Goal: Find specific page/section: Find specific page/section

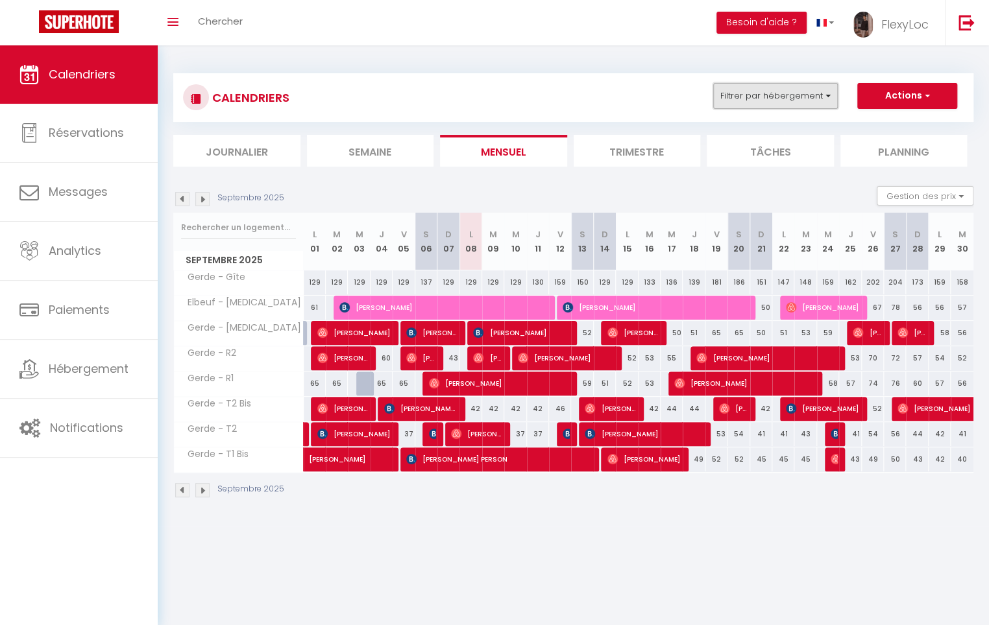
click at [777, 102] on button "Filtrer par hébergement" at bounding box center [775, 96] width 125 height 26
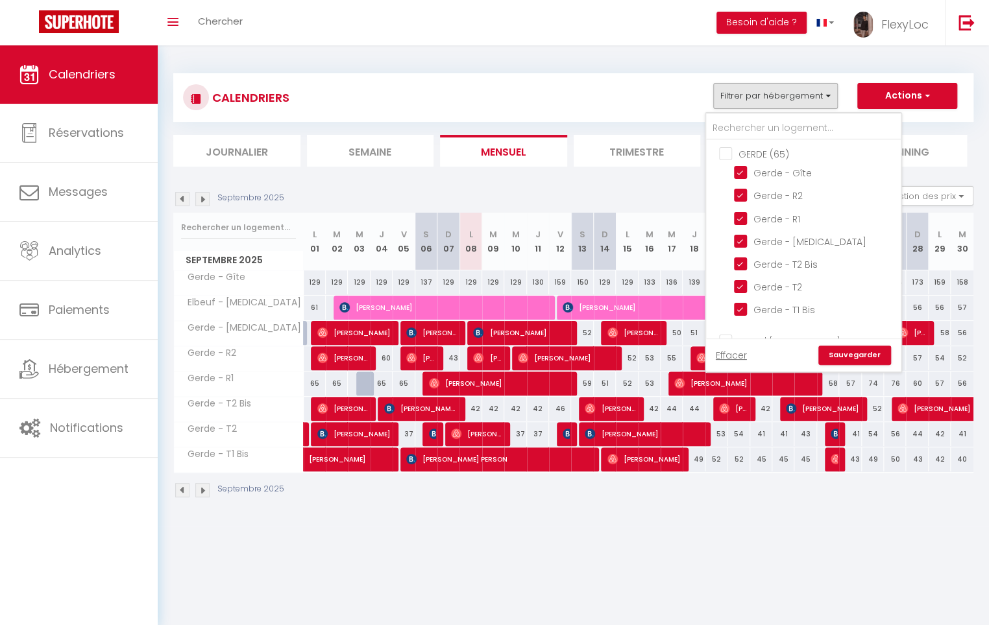
click at [770, 151] on input "GERDE (65)" at bounding box center [816, 153] width 195 height 13
checkbox input "true"
checkbox input "false"
checkbox input "true"
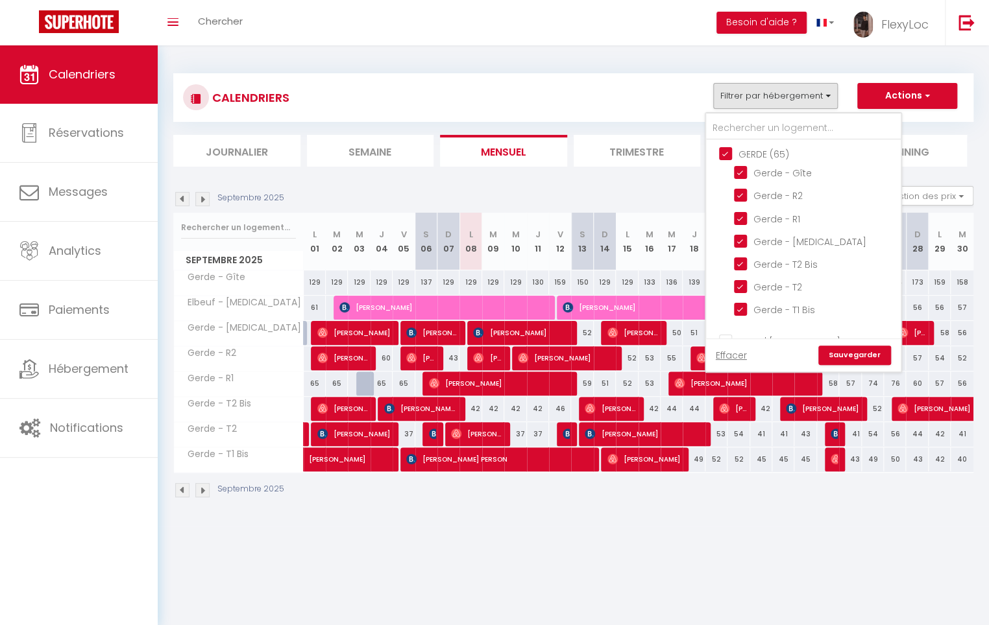
checkbox input "false"
click at [770, 151] on input "GERDE (65)" at bounding box center [816, 153] width 195 height 13
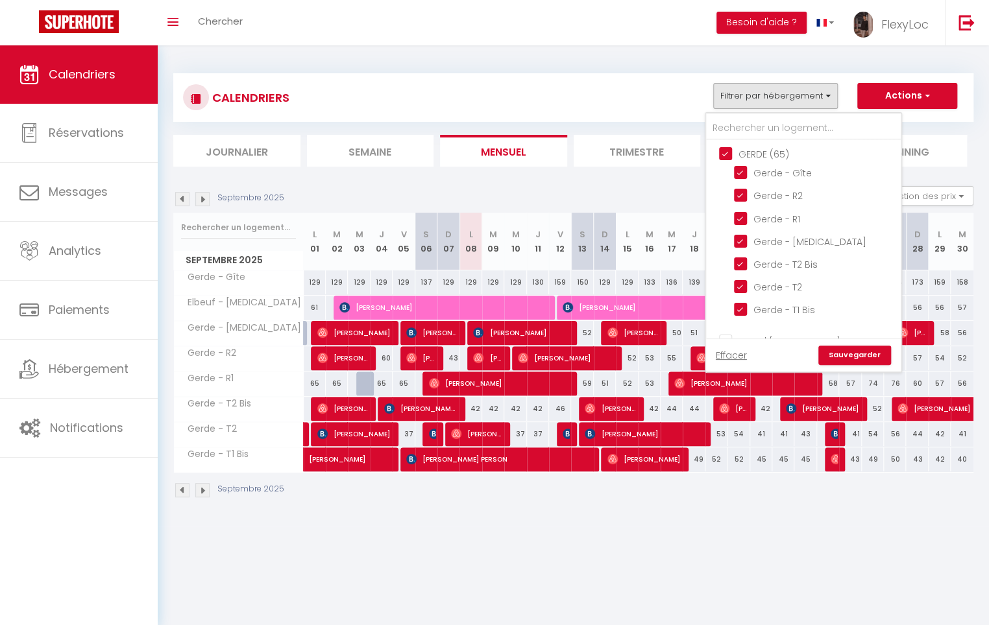
checkbox input "false"
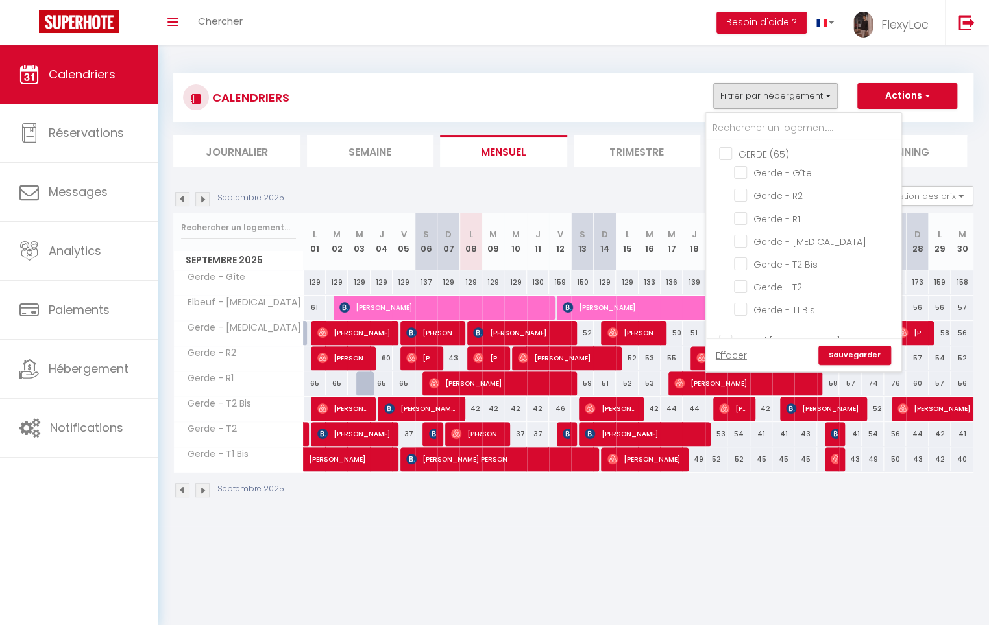
checkbox input "false"
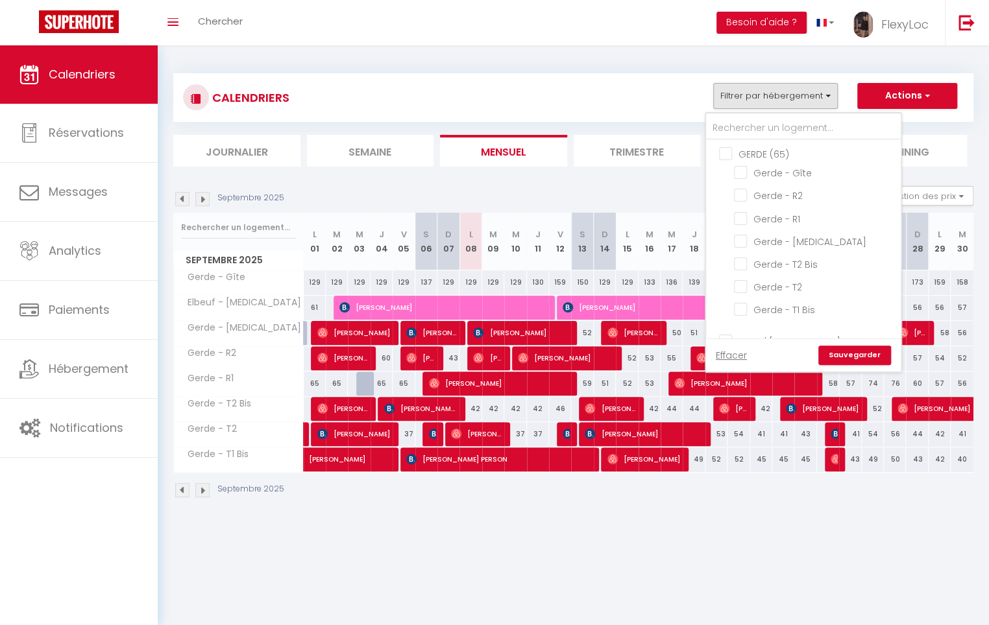
checkbox input "false"
click at [743, 351] on link "Effacer" at bounding box center [731, 355] width 31 height 14
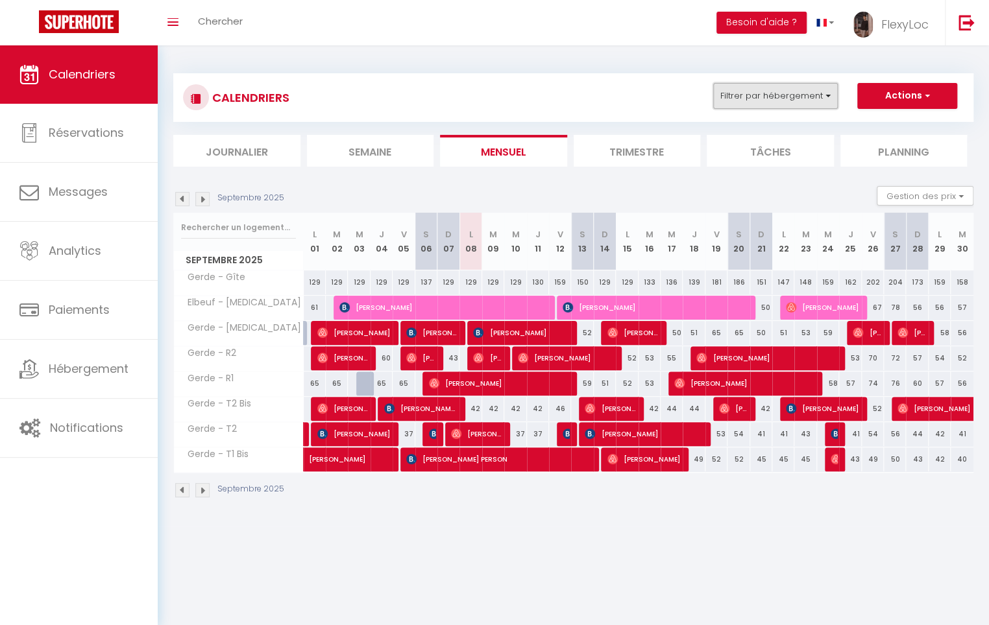
click at [755, 103] on button "Filtrer par hébergement" at bounding box center [775, 96] width 125 height 26
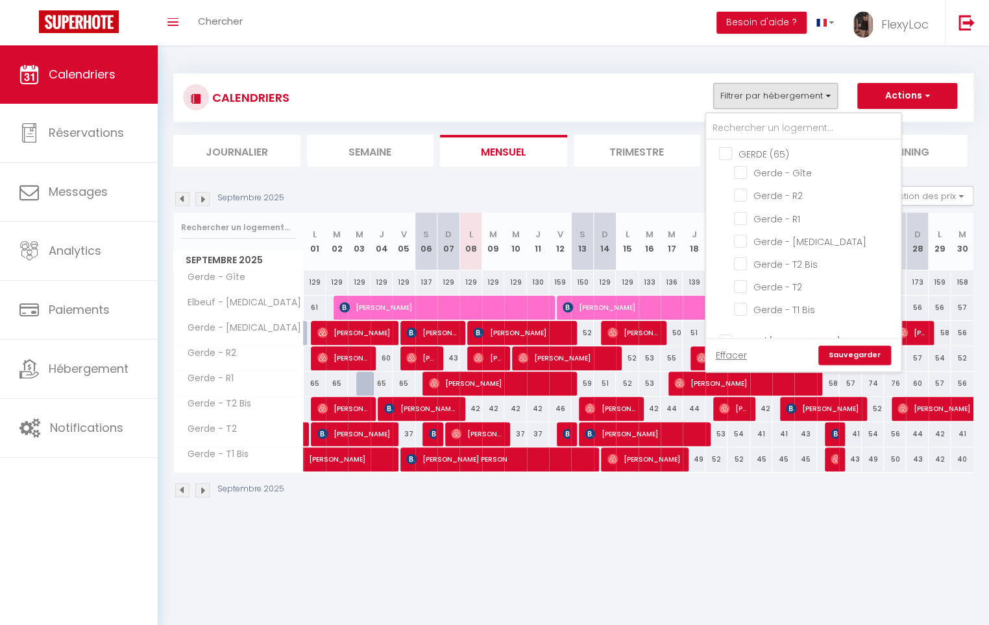
click at [762, 153] on input "GERDE (65)" at bounding box center [816, 153] width 195 height 13
checkbox input "true"
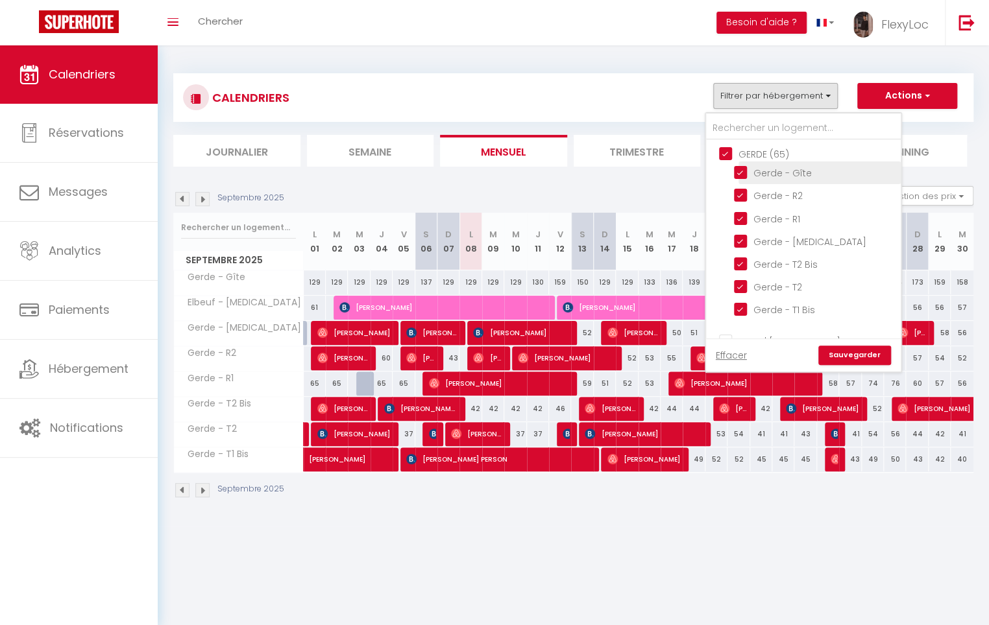
checkbox input "true"
checkbox input "false"
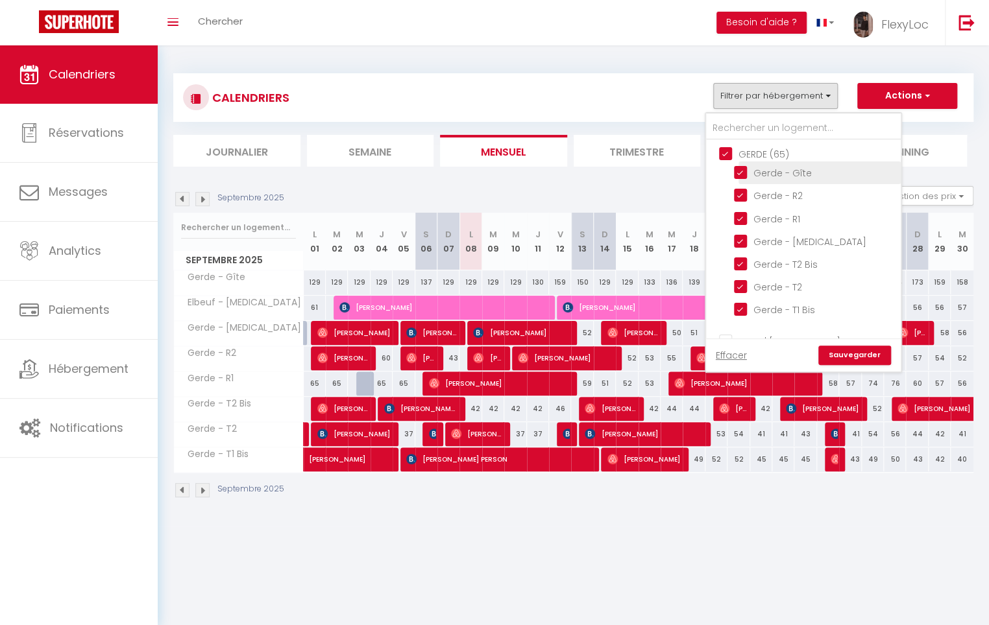
checkbox input "false"
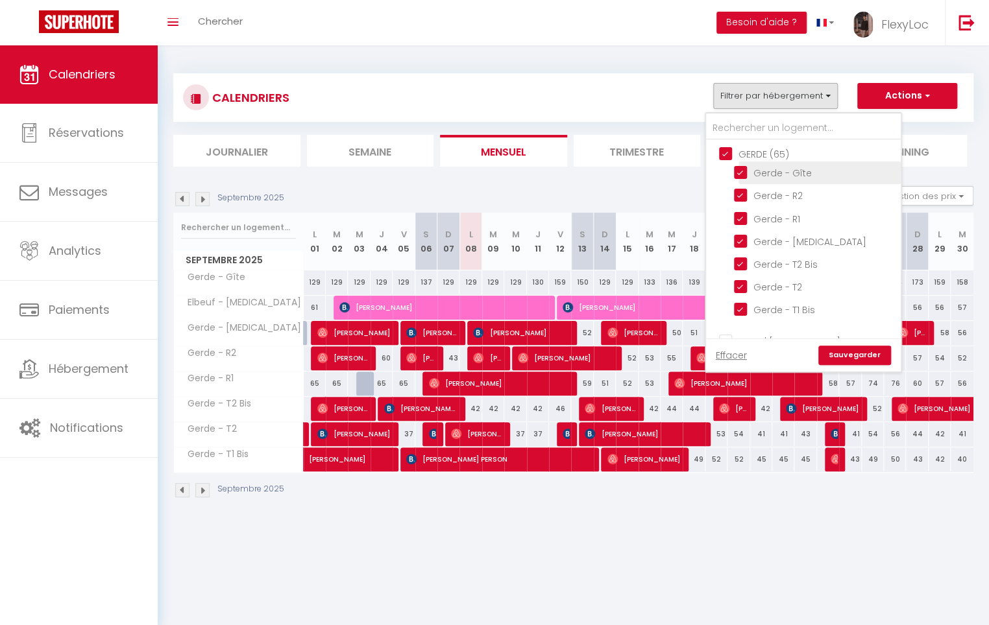
checkbox input "false"
click at [854, 349] on link "Sauvegarder" at bounding box center [854, 355] width 73 height 19
